Goal: Task Accomplishment & Management: Manage account settings

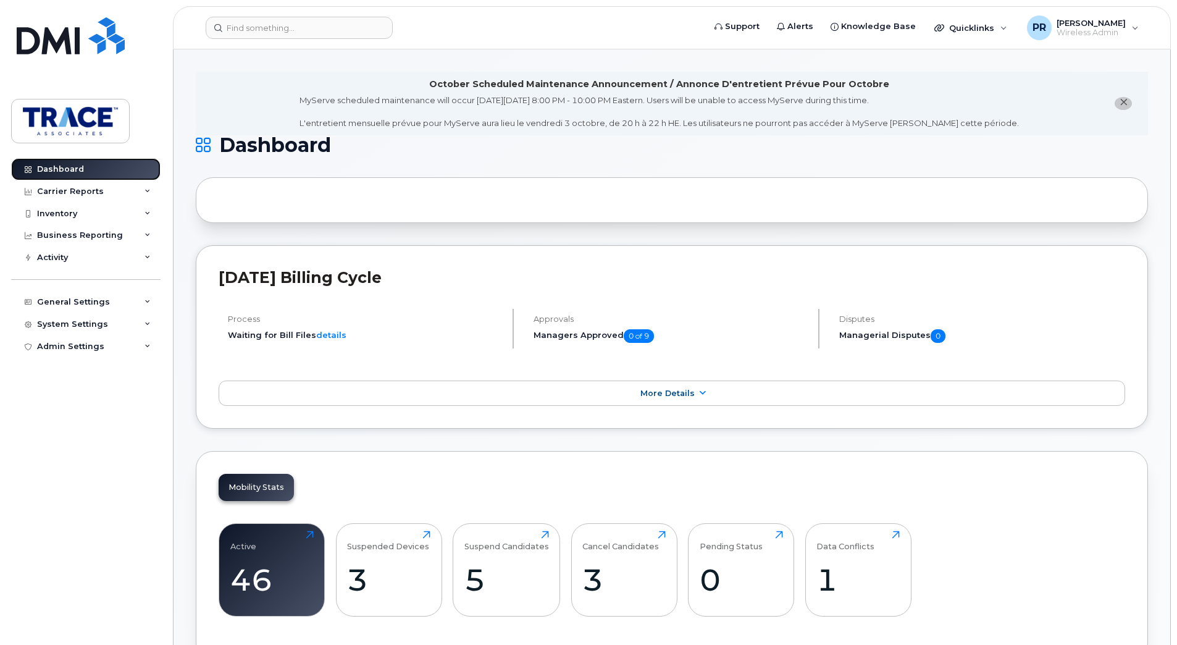
click at [74, 169] on div "Dashboard" at bounding box center [60, 169] width 47 height 10
click at [65, 221] on div "Inventory" at bounding box center [85, 214] width 149 height 22
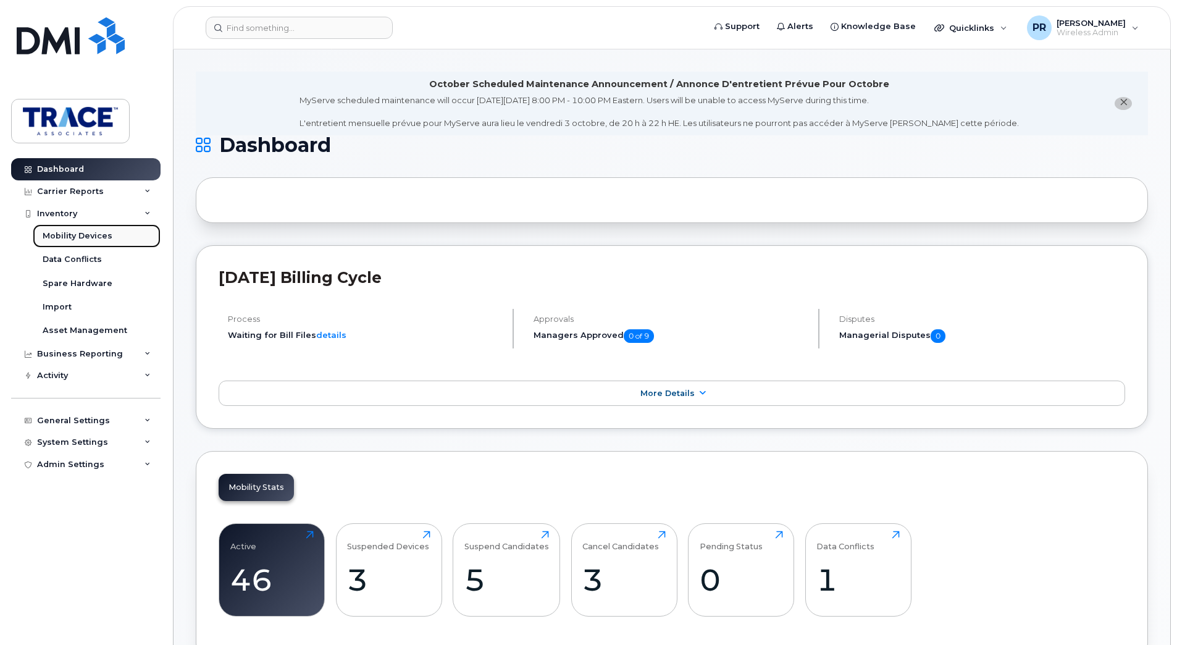
click at [92, 230] on link "Mobility Devices" at bounding box center [97, 235] width 128 height 23
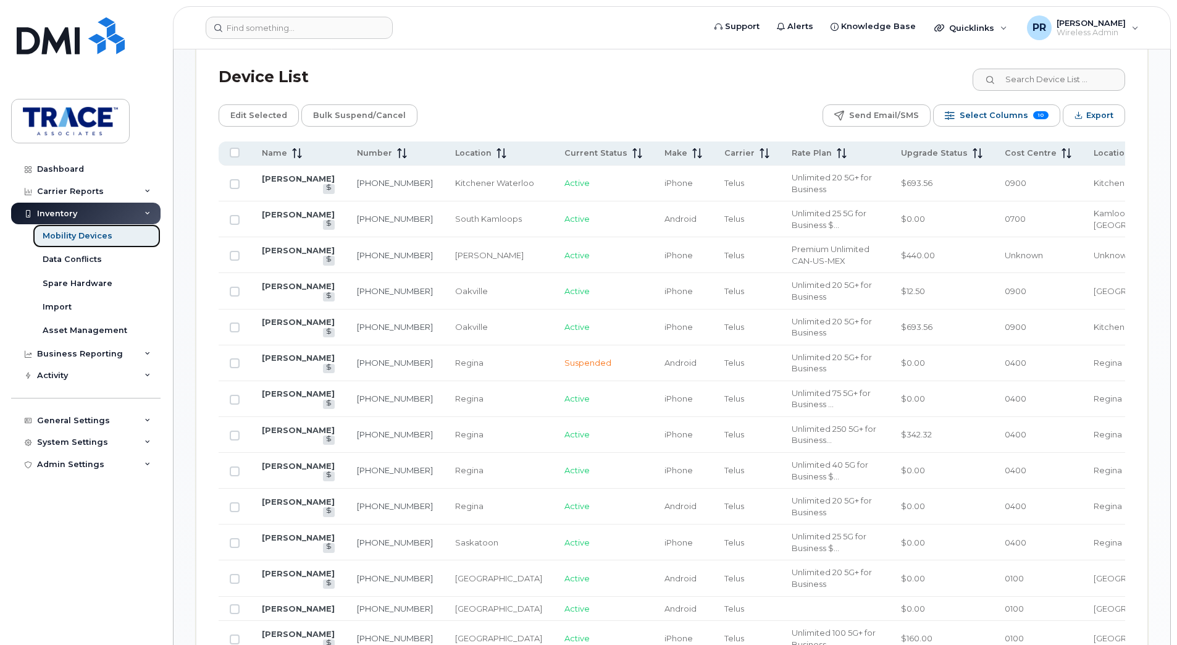
scroll to position [618, 0]
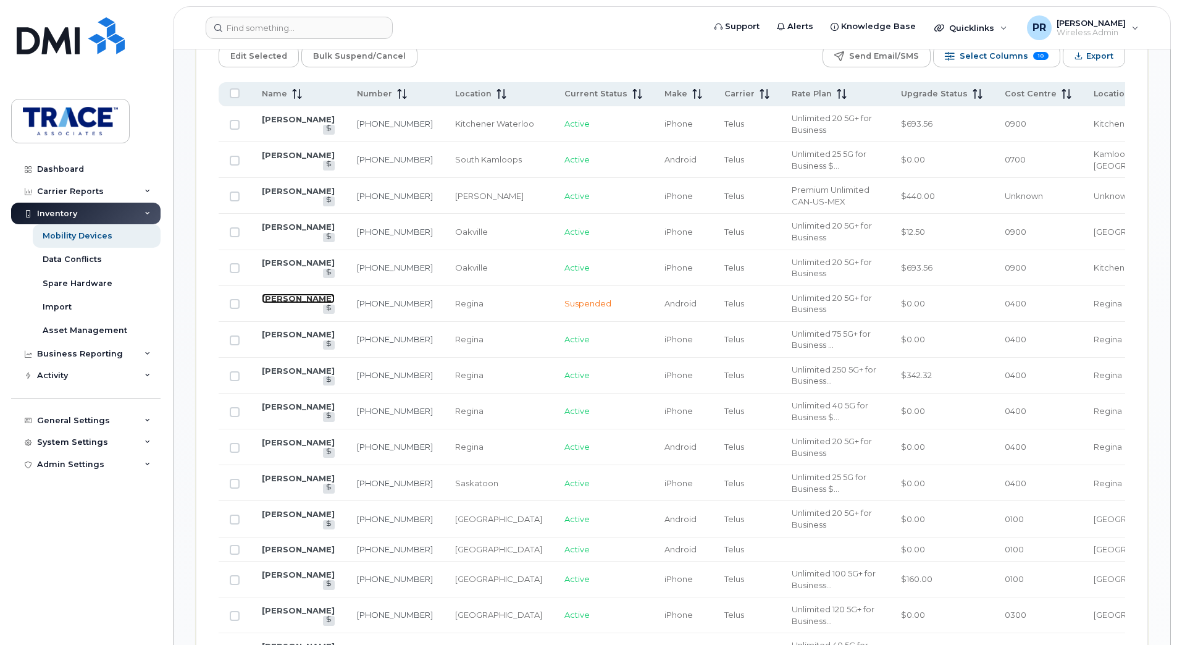
click at [285, 303] on link "[PERSON_NAME]" at bounding box center [298, 298] width 73 height 10
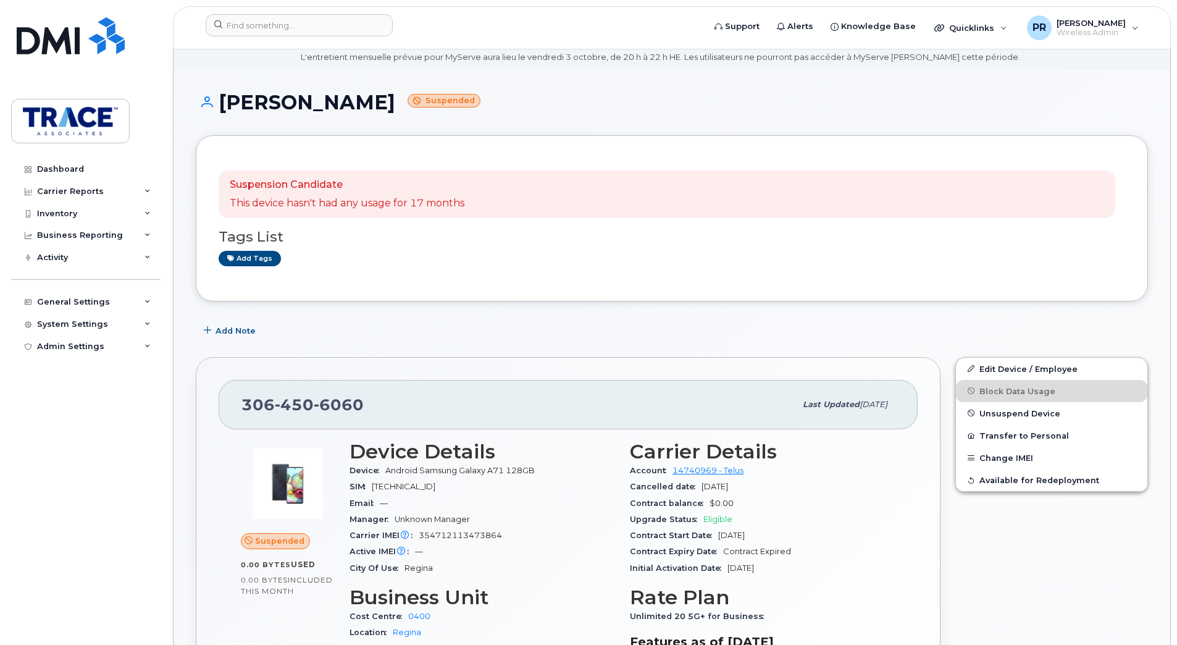
scroll to position [62, 0]
